Goal: Navigation & Orientation: Find specific page/section

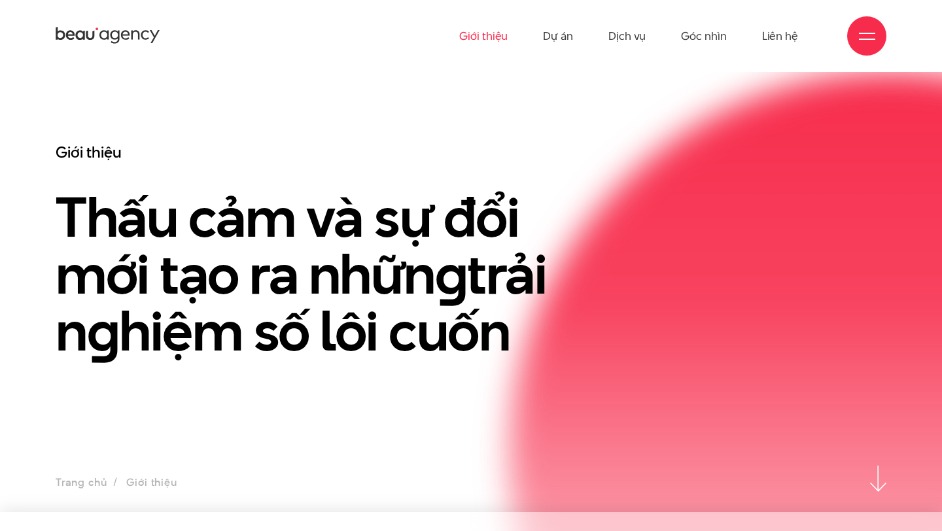
scroll to position [9, 0]
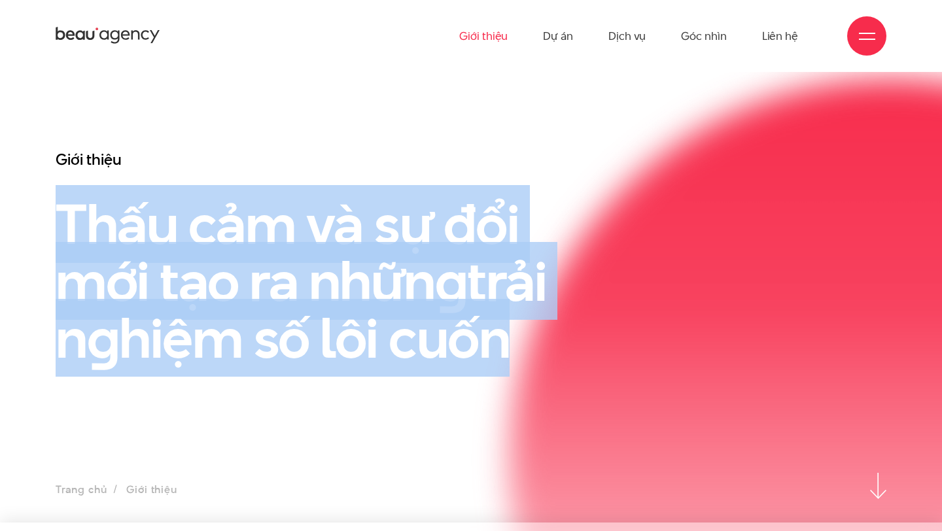
drag, startPoint x: 65, startPoint y: 235, endPoint x: 540, endPoint y: 324, distance: 483.8
click at [540, 324] on h1 "Thấu cảm và sự đổi mới tạo ra nhữn g trải n g hiệm số lôi cuốn" at bounding box center [329, 281] width 547 height 171
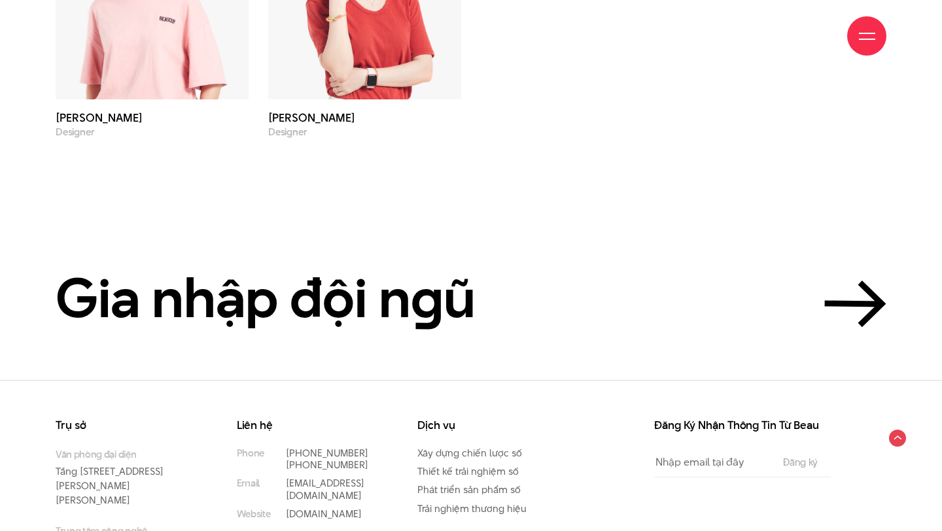
scroll to position [4501, 0]
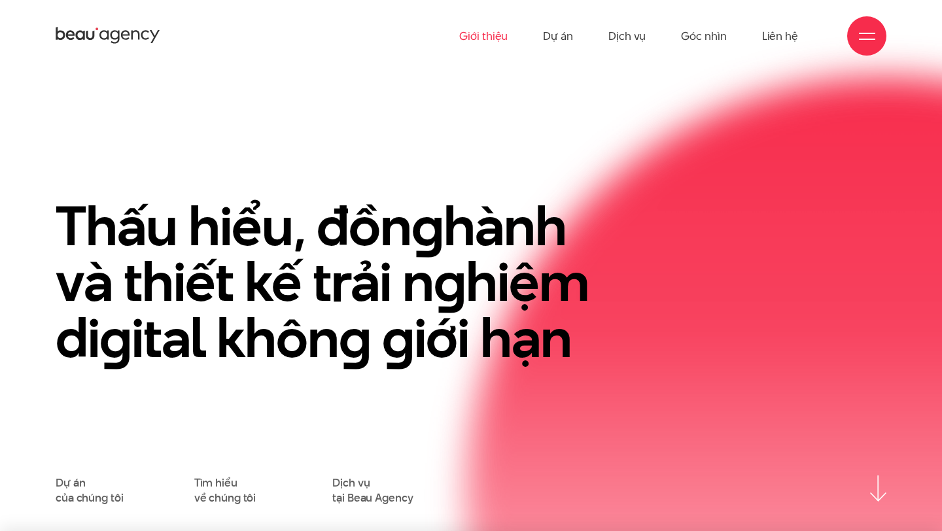
click at [475, 33] on link "Giới thiệu" at bounding box center [483, 36] width 48 height 72
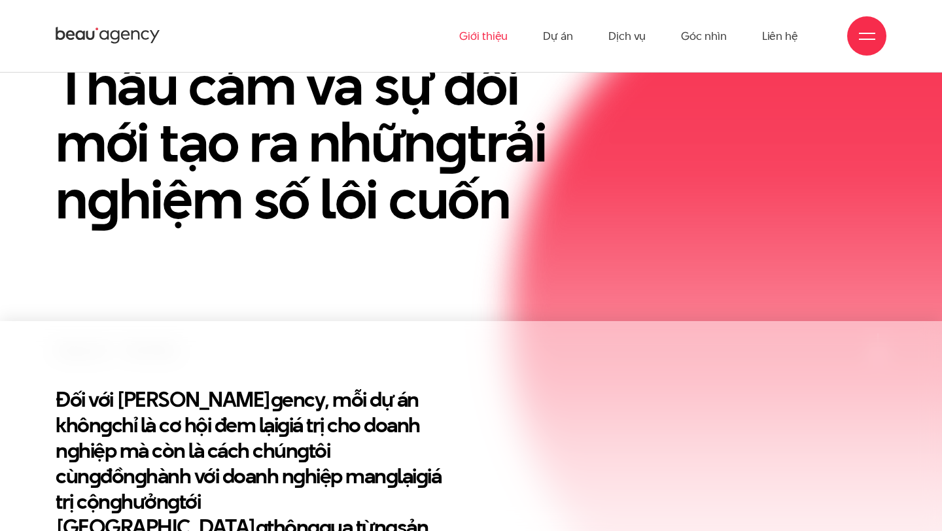
scroll to position [177, 0]
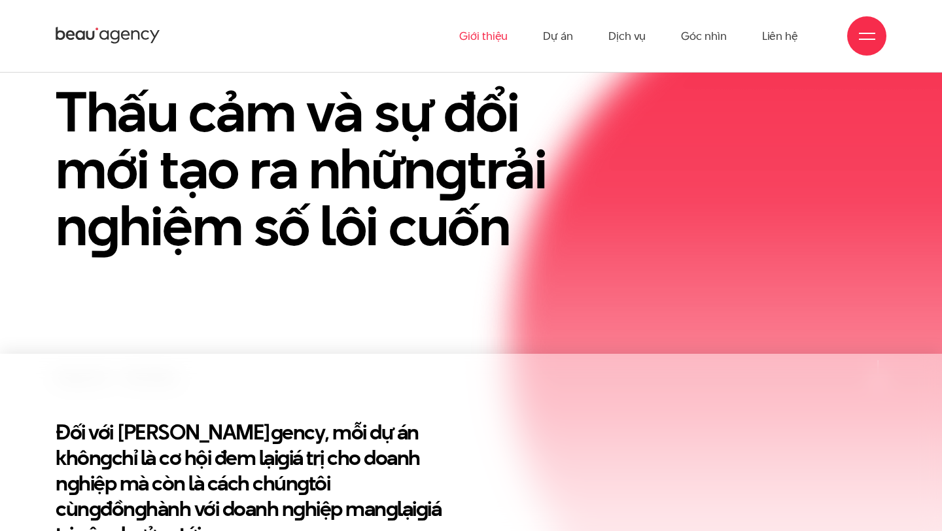
click at [872, 43] on div at bounding box center [867, 36] width 16 height 16
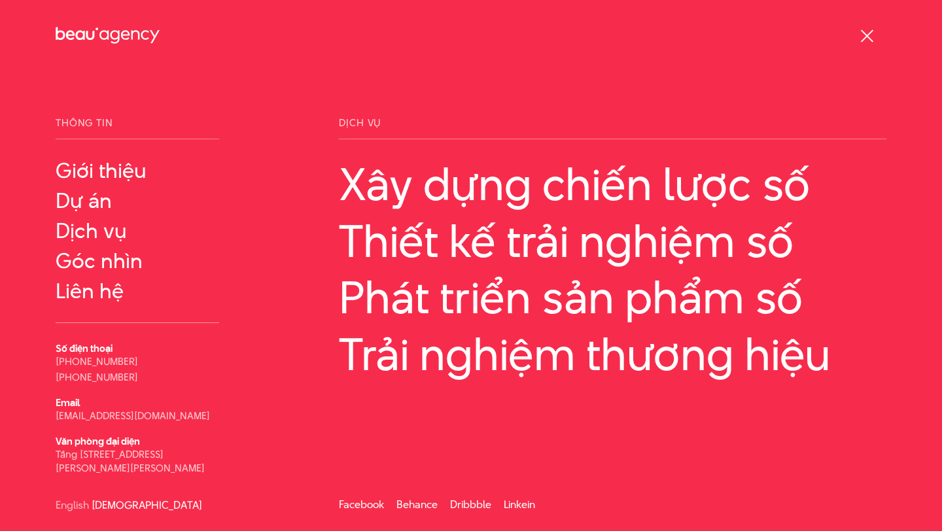
scroll to position [1, 0]
